Goal: Transaction & Acquisition: Purchase product/service

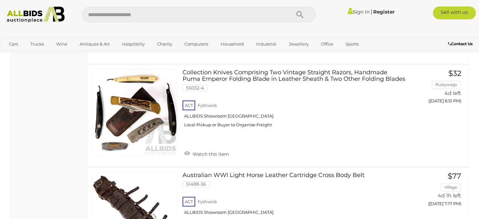
scroll to position [567, 0]
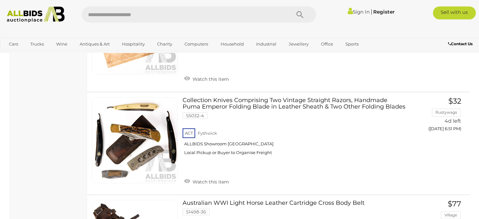
click at [358, 12] on link "Sign In" at bounding box center [359, 12] width 22 height 6
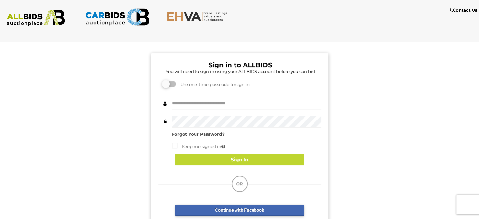
click at [212, 103] on input "text" at bounding box center [246, 103] width 149 height 11
type input "**********"
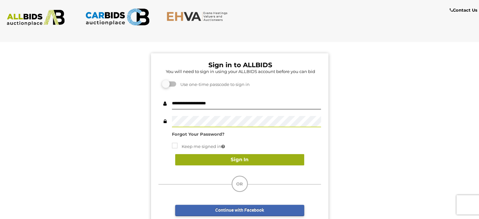
click at [221, 161] on button "Sign In" at bounding box center [239, 159] width 129 height 11
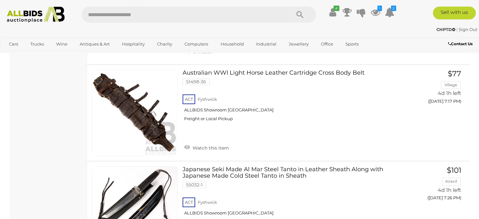
scroll to position [851, 0]
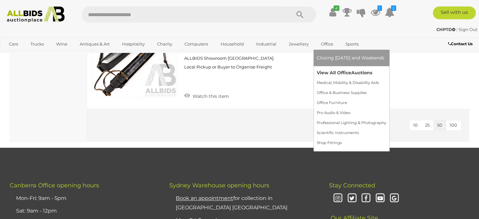
click at [333, 74] on link "View All Office Auctions" at bounding box center [351, 73] width 69 height 10
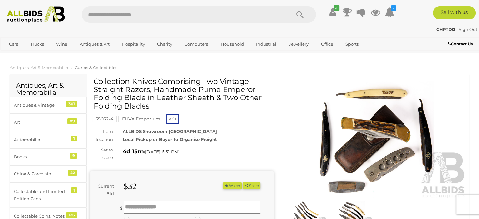
click at [230, 185] on button "Watch" at bounding box center [232, 185] width 19 height 7
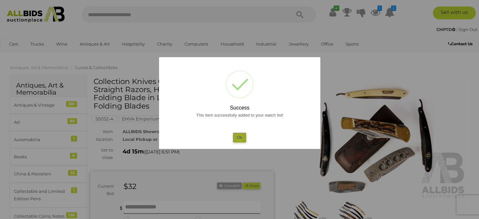
click at [239, 138] on button "Ok" at bounding box center [239, 137] width 13 height 9
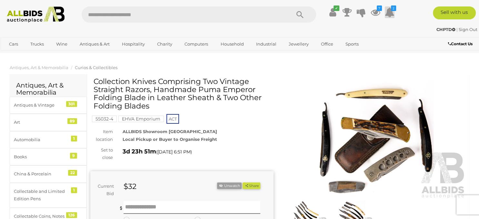
click at [392, 11] on icon at bounding box center [390, 12] width 10 height 12
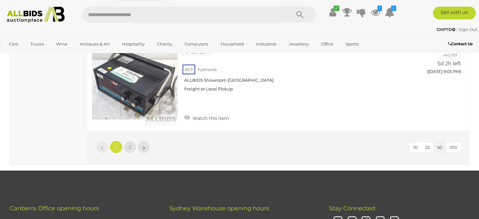
scroll to position [4859, 0]
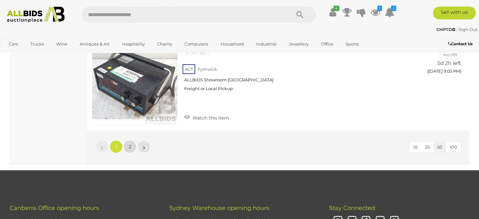
click at [132, 140] on link "2" at bounding box center [129, 146] width 13 height 13
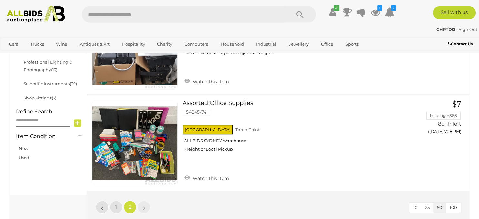
scroll to position [271, 0]
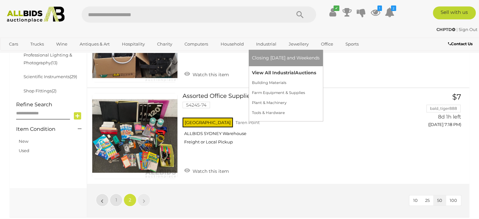
click at [273, 72] on link "View All Industrial Auctions" at bounding box center [286, 73] width 68 height 10
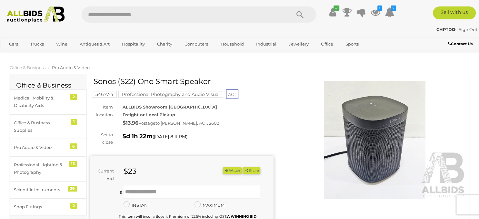
drag, startPoint x: 95, startPoint y: 80, endPoint x: 211, endPoint y: 83, distance: 115.8
click at [211, 83] on h1 "Sonos (S22) One Smart Speaker" at bounding box center [183, 81] width 178 height 8
copy h1 "Sonos (S22) One Smart Speaker"
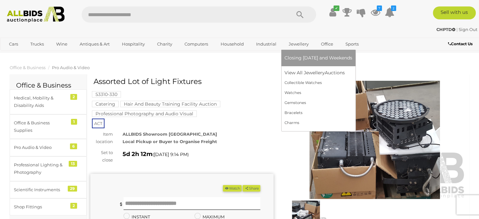
click at [355, 105] on div "Closing [DATE] and Weekends View All Jewellery Auctions Collectible Watches" at bounding box center [318, 90] width 74 height 81
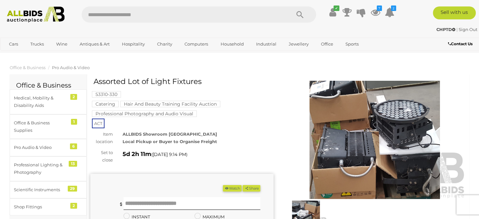
click at [394, 145] on img at bounding box center [374, 140] width 183 height 118
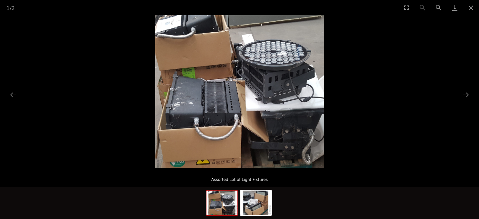
scroll to position [0, 0]
click at [465, 94] on button "Next slide" at bounding box center [466, 94] width 14 height 13
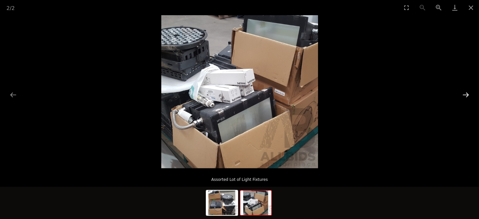
click at [465, 94] on button "Next slide" at bounding box center [466, 94] width 14 height 13
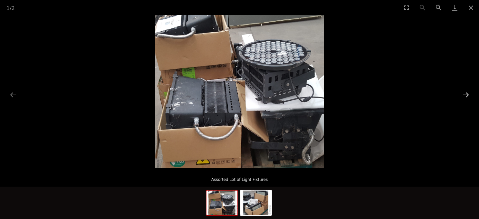
click at [465, 94] on button "Next slide" at bounding box center [466, 94] width 14 height 13
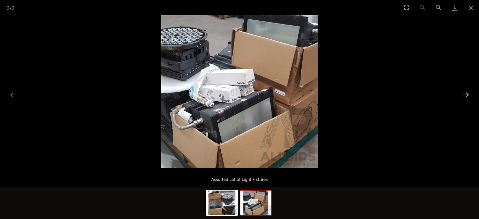
click at [465, 94] on button "Next slide" at bounding box center [466, 94] width 14 height 13
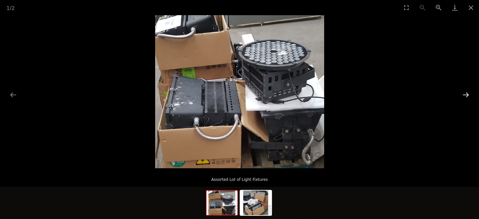
click at [465, 94] on button "Next slide" at bounding box center [466, 94] width 14 height 13
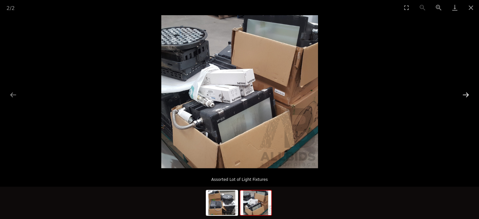
click at [465, 94] on button "Next slide" at bounding box center [466, 94] width 14 height 13
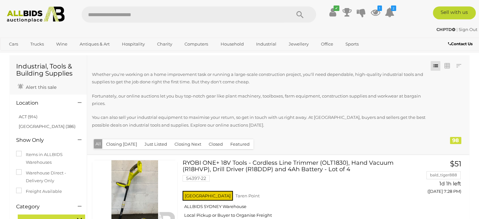
scroll to position [23, 0]
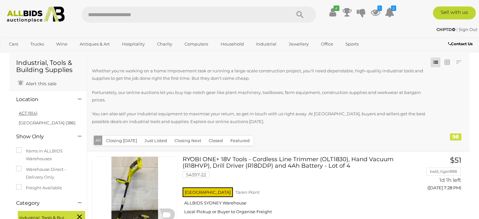
click at [31, 113] on link "ACT (914)" at bounding box center [28, 112] width 19 height 5
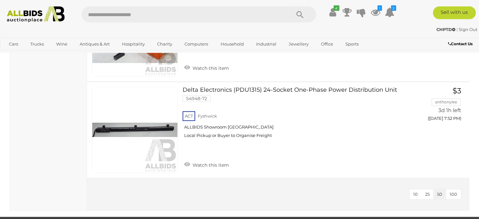
scroll to position [874, 0]
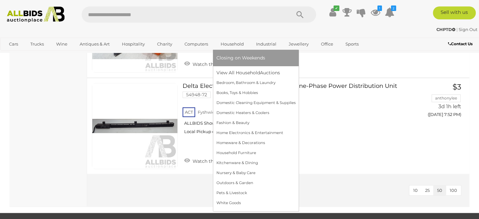
click at [233, 46] on link "Household" at bounding box center [232, 44] width 32 height 11
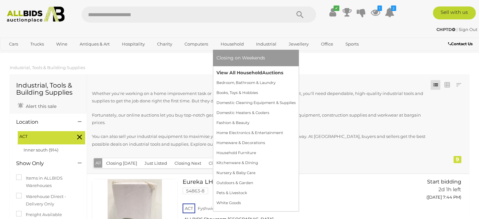
click at [232, 73] on link "View All Household Auctions" at bounding box center [255, 73] width 79 height 10
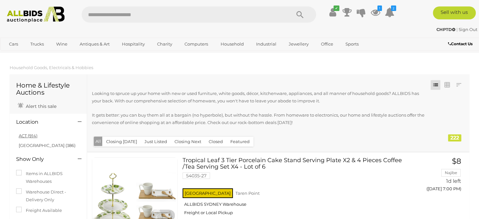
click at [31, 136] on link "ACT (914)" at bounding box center [28, 135] width 19 height 5
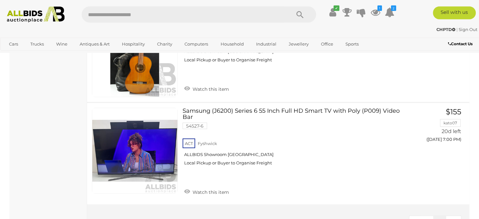
scroll to position [3762, 0]
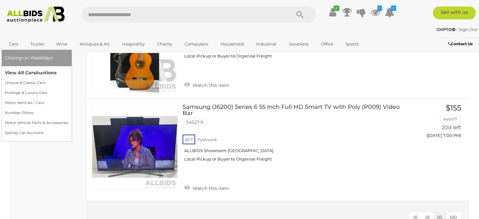
click at [35, 70] on link "View All Cars Auctions" at bounding box center [37, 73] width 64 height 10
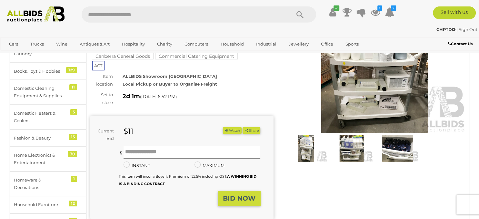
scroll to position [63, 0]
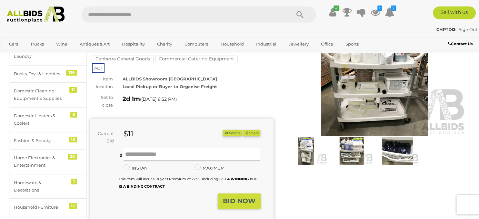
click at [400, 84] on img at bounding box center [374, 76] width 183 height 118
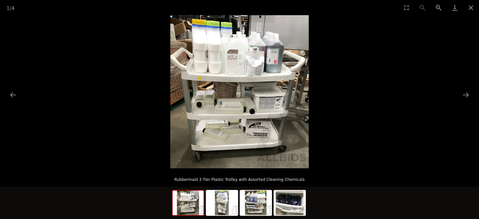
click at [202, 69] on img at bounding box center [239, 91] width 138 height 153
click at [438, 9] on button "Zoom in" at bounding box center [438, 7] width 16 height 15
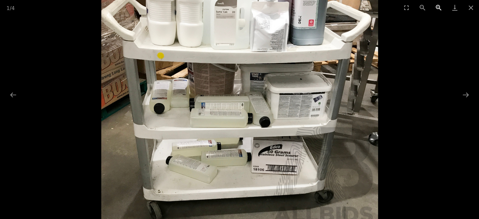
click at [438, 9] on button "Zoom in" at bounding box center [438, 7] width 16 height 15
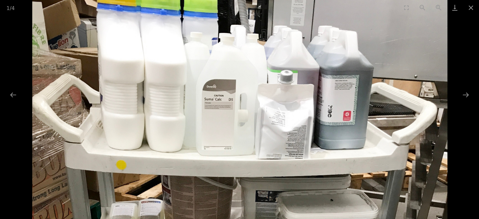
drag, startPoint x: 289, startPoint y: 93, endPoint x: 276, endPoint y: 224, distance: 132.2
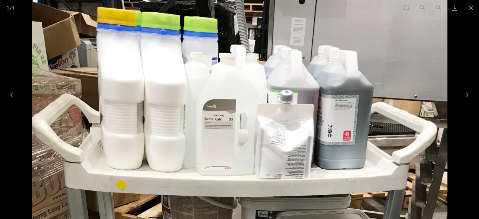
drag, startPoint x: 269, startPoint y: 150, endPoint x: 270, endPoint y: 154, distance: 4.4
